Goal: Information Seeking & Learning: Learn about a topic

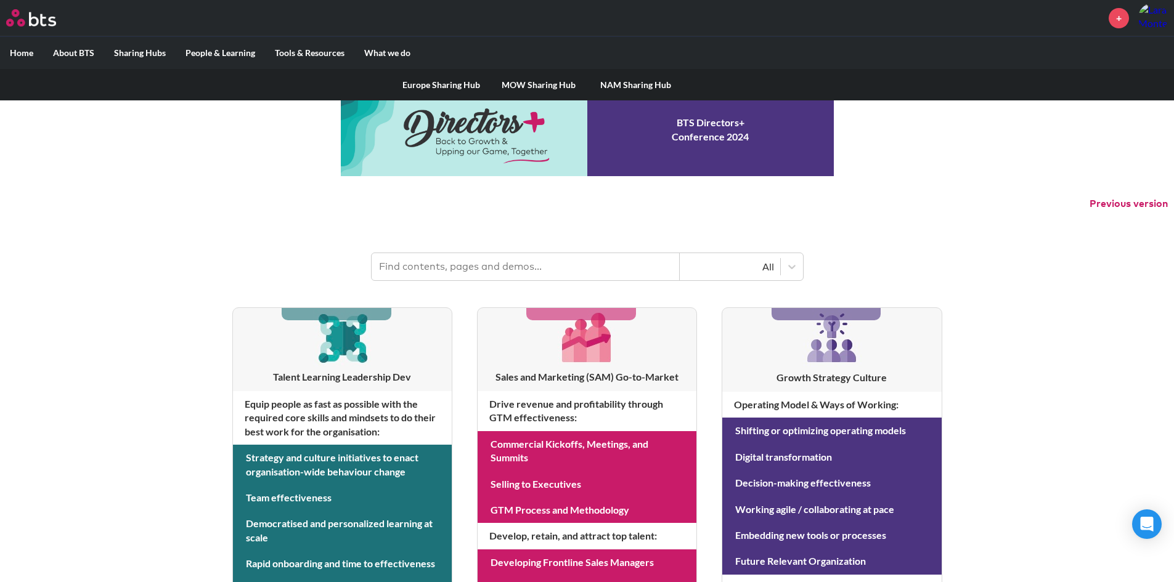
click at [135, 47] on label "Sharing Hubs" at bounding box center [139, 53] width 71 height 32
click at [0, 0] on input "Sharing Hubs" at bounding box center [0, 0] width 0 height 0
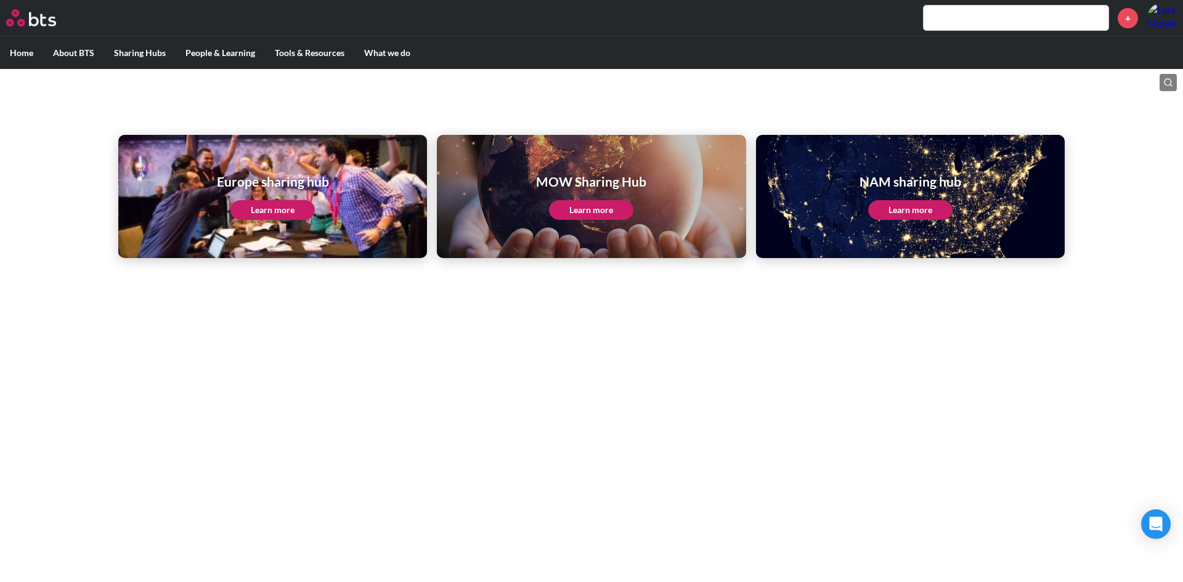
click at [589, 214] on link "Learn more" at bounding box center [591, 210] width 84 height 20
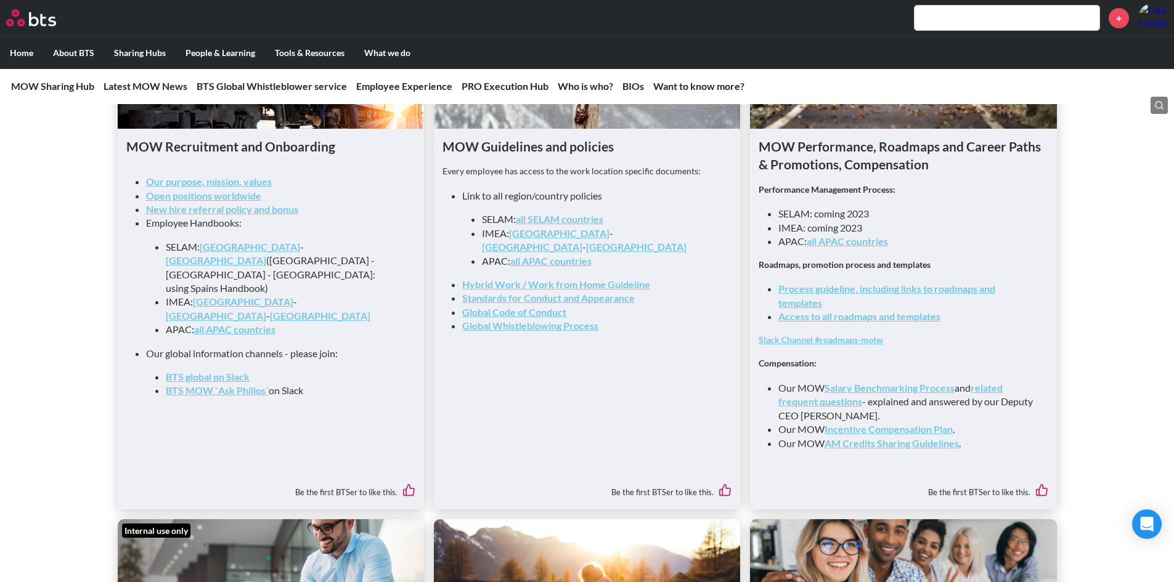
scroll to position [1233, 0]
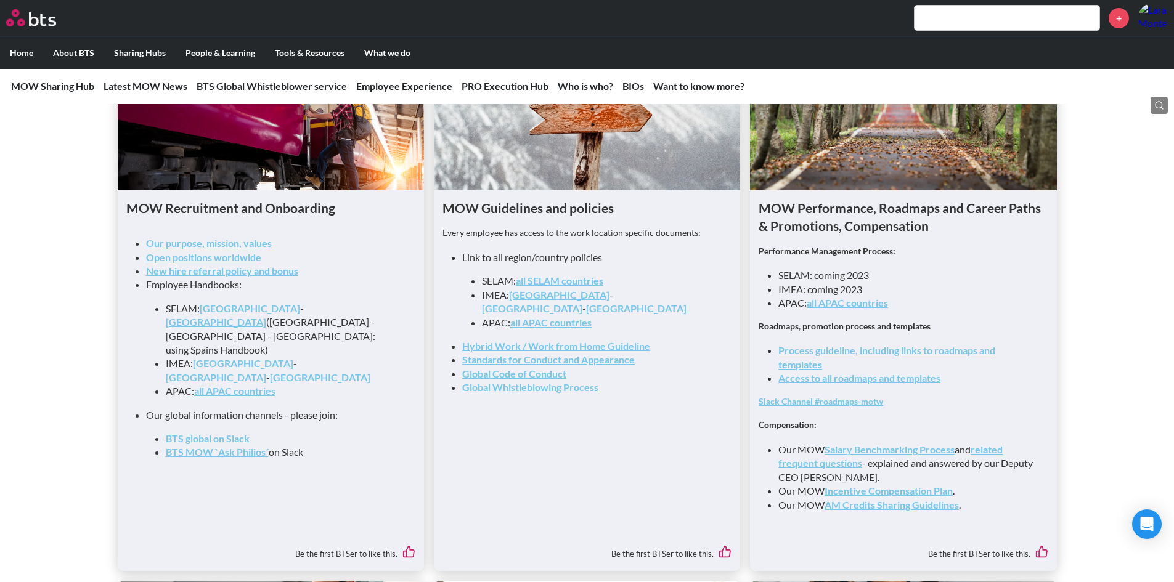
click at [889, 356] on link "Process guideline, including links to roadmaps and templates" at bounding box center [886, 357] width 217 height 25
click at [863, 384] on link "Access to all roadmaps and templates" at bounding box center [859, 378] width 162 height 12
